Goal: Information Seeking & Learning: Check status

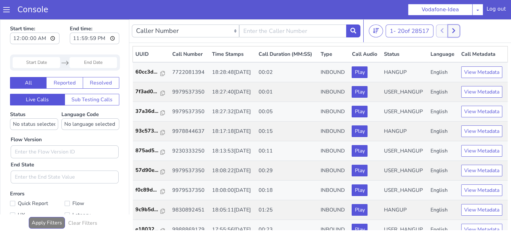
click at [457, 34] on button at bounding box center [453, 31] width 12 height 13
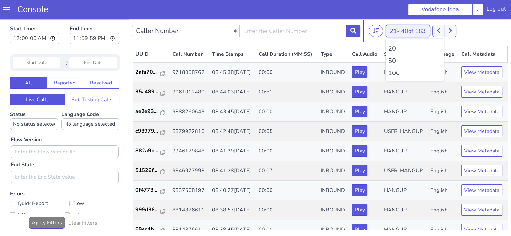
click at [386, 28] on button "21 - 40 of 183" at bounding box center [407, 31] width 44 height 13
click at [390, 78] on ul "20 50 100" at bounding box center [414, 60] width 58 height 42
click at [393, 69] on li "100" at bounding box center [414, 73] width 53 height 10
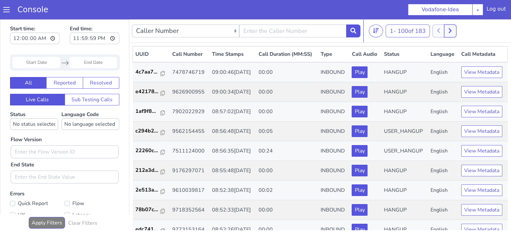
click at [453, 29] on button at bounding box center [450, 31] width 12 height 13
click at [442, 30] on button at bounding box center [445, 31] width 12 height 13
drag, startPoint x: 451, startPoint y: 30, endPoint x: 445, endPoint y: 31, distance: 6.5
click at [451, 30] on icon at bounding box center [450, 31] width 4 height 6
click at [440, 31] on div "101 - 183 of 183 20 50 100" at bounding box center [438, 31] width 140 height 13
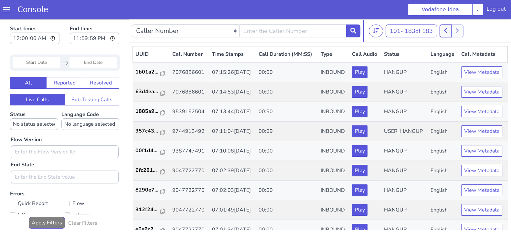
click at [446, 30] on icon at bounding box center [445, 30] width 3 height 5
click at [451, 32] on icon at bounding box center [449, 30] width 3 height 5
click at [442, 33] on button at bounding box center [445, 31] width 12 height 13
click at [451, 33] on button at bounding box center [450, 31] width 12 height 13
click at [444, 32] on button at bounding box center [445, 31] width 12 height 13
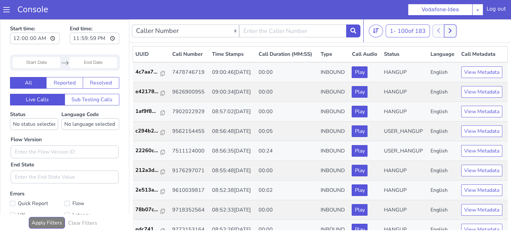
click at [455, 29] on button at bounding box center [450, 31] width 12 height 13
click at [444, 30] on button at bounding box center [445, 31] width 12 height 13
click at [451, 30] on icon at bounding box center [449, 30] width 3 height 5
click at [449, 30] on button at bounding box center [445, 31] width 12 height 13
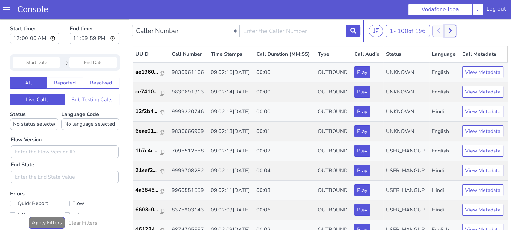
click at [451, 29] on icon at bounding box center [449, 30] width 3 height 5
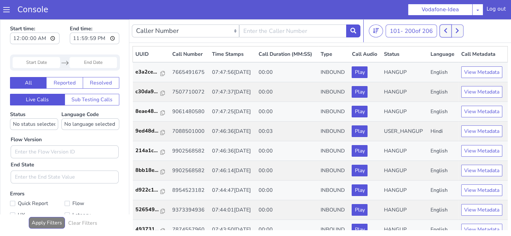
click at [447, 29] on icon at bounding box center [445, 31] width 4 height 6
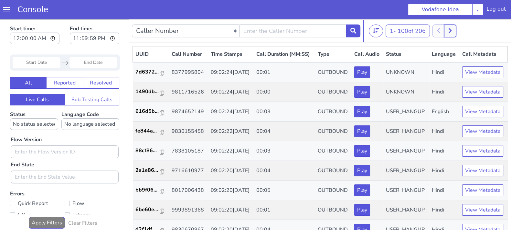
click at [450, 30] on icon at bounding box center [450, 31] width 4 height 6
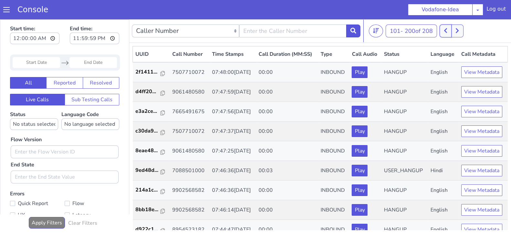
click at [444, 31] on button at bounding box center [445, 31] width 12 height 13
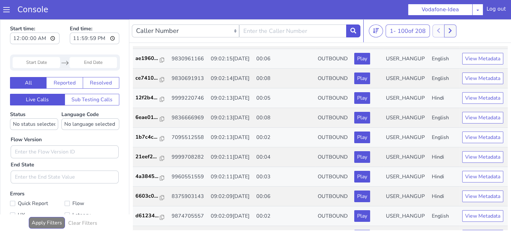
scroll to position [276, 0]
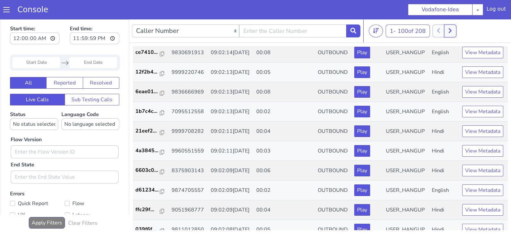
click at [451, 35] on button at bounding box center [450, 31] width 12 height 13
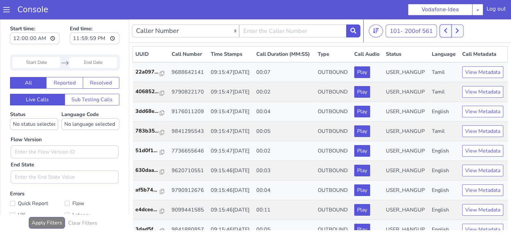
click at [441, 31] on button at bounding box center [445, 31] width 12 height 13
click at [449, 32] on button at bounding box center [450, 31] width 12 height 13
click at [459, 29] on icon at bounding box center [457, 31] width 4 height 6
click at [456, 29] on button at bounding box center [457, 31] width 12 height 13
